Goal: Obtain resource: Obtain resource

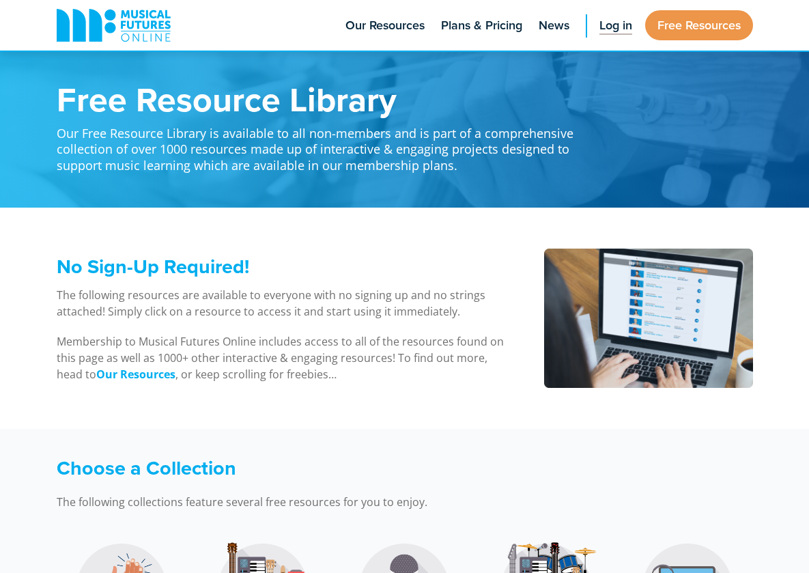
click at [616, 24] on span "Log in" at bounding box center [615, 25] width 33 height 18
click at [650, 27] on link "Free Resources" at bounding box center [699, 25] width 108 height 30
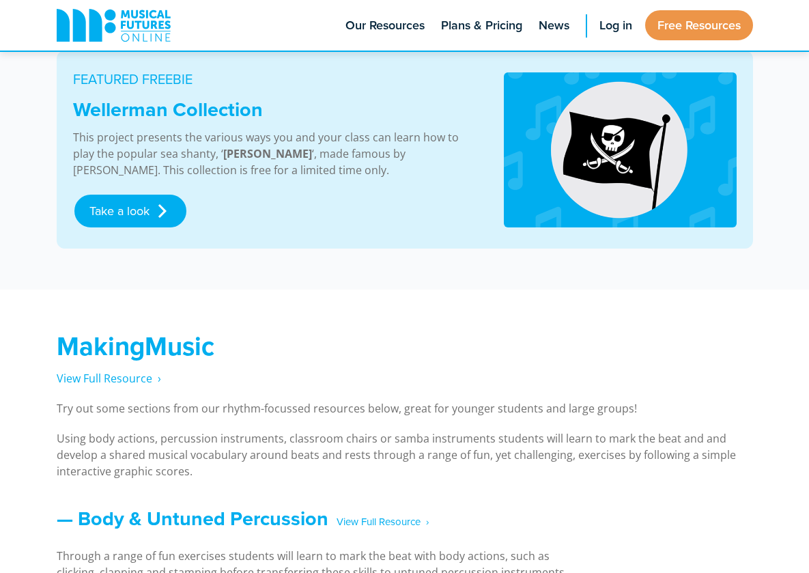
scroll to position [276, 0]
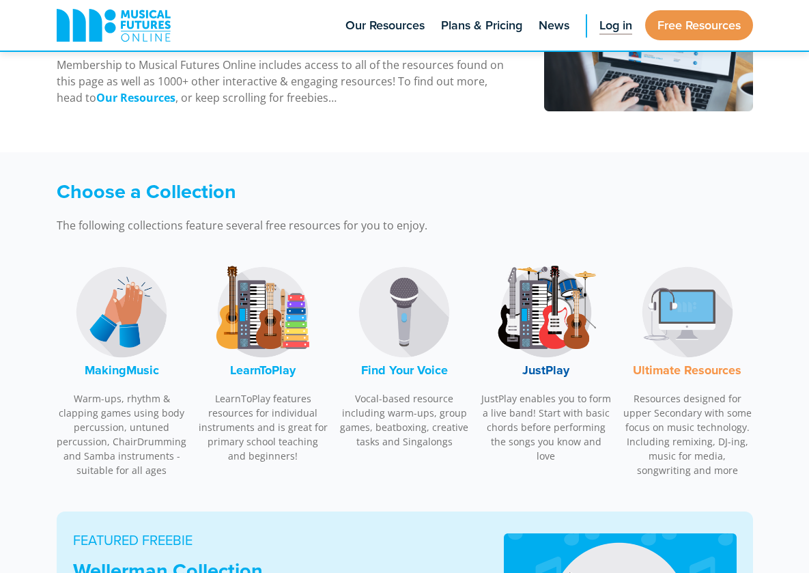
click at [610, 36] on link "Log in" at bounding box center [615, 25] width 46 height 51
